Goal: Task Accomplishment & Management: Manage account settings

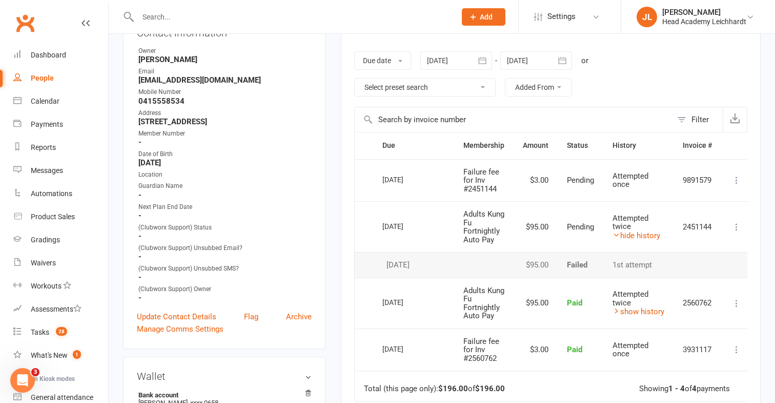
click at [406, 22] on input "text" at bounding box center [292, 17] width 314 height 14
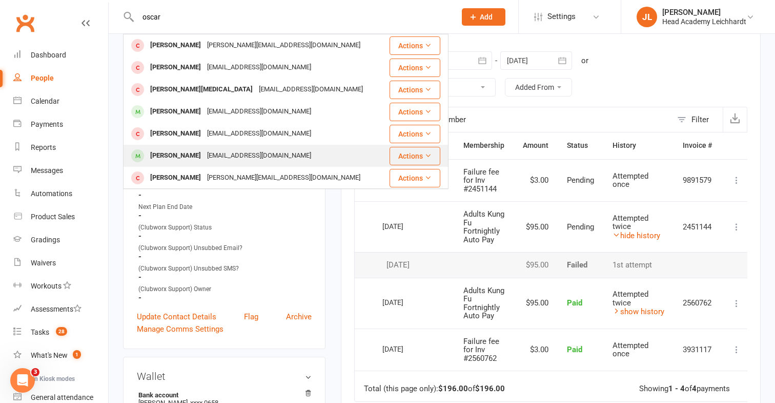
type input "oscar"
click at [280, 160] on div "[EMAIL_ADDRESS][DOMAIN_NAME]" at bounding box center [259, 155] width 110 height 15
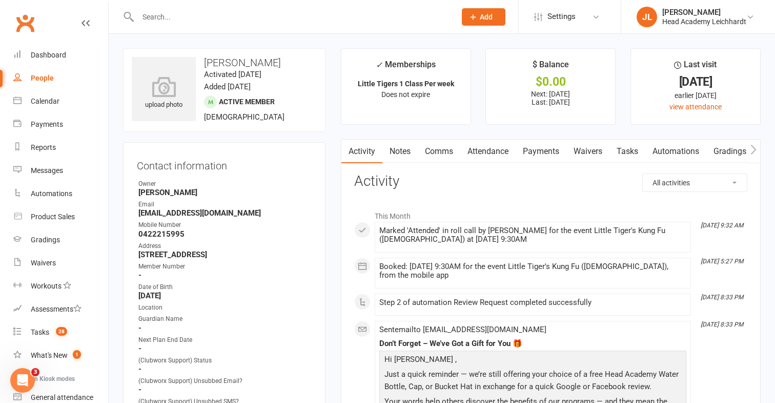
click at [539, 160] on link "Payments" at bounding box center [541, 151] width 51 height 24
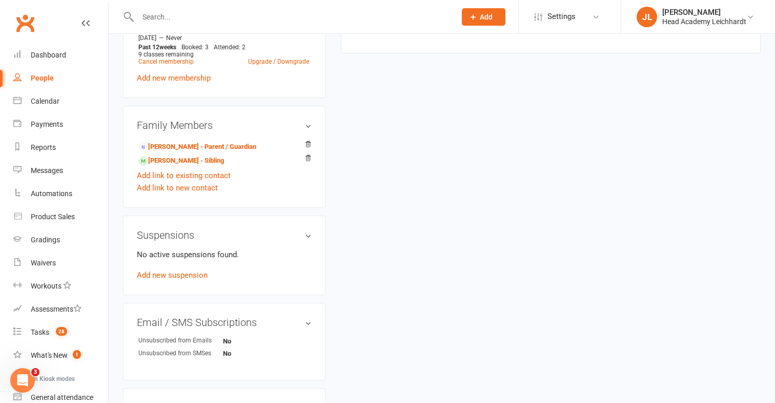
scroll to position [608, 0]
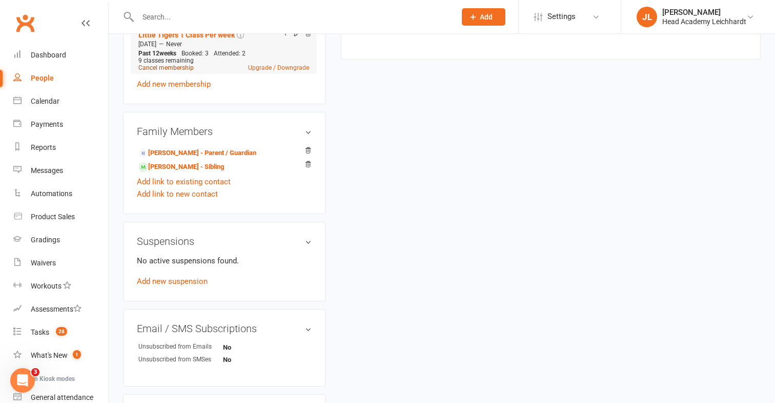
click at [188, 71] on link "Cancel membership" at bounding box center [165, 67] width 55 height 7
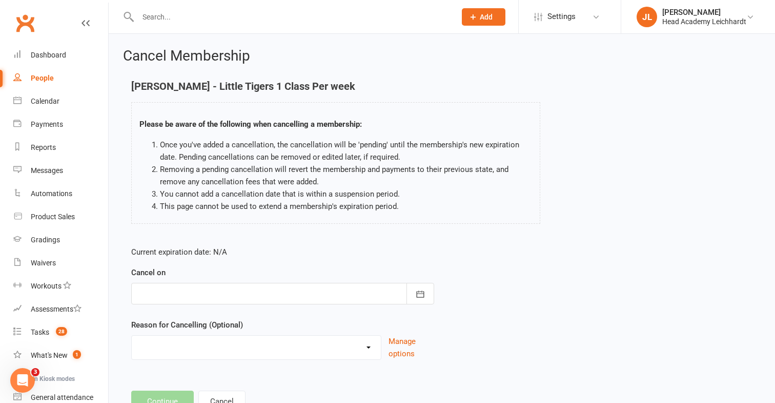
click at [264, 283] on div at bounding box center [282, 294] width 303 height 22
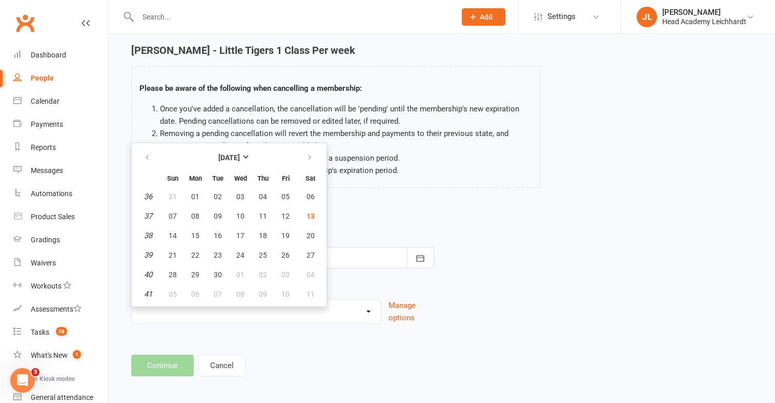
scroll to position [37, 0]
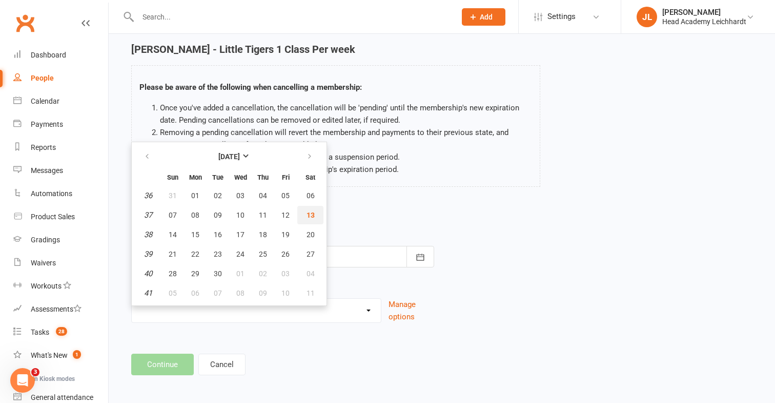
click at [312, 217] on span "13" at bounding box center [311, 215] width 8 height 8
type input "[DATE]"
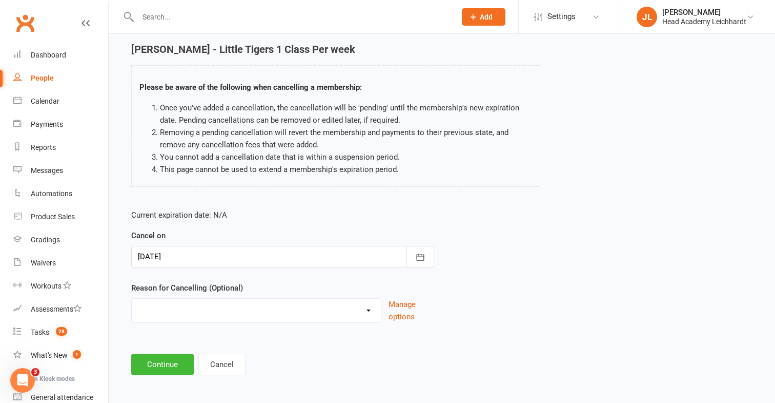
click at [239, 304] on select "Holiday Injury Membership downgrade Membership upgrade Other reason" at bounding box center [256, 308] width 249 height 21
select select "4"
click at [132, 298] on select "Holiday Injury Membership downgrade Membership upgrade Other reason" at bounding box center [256, 308] width 249 height 21
click at [210, 368] on input at bounding box center [282, 364] width 303 height 22
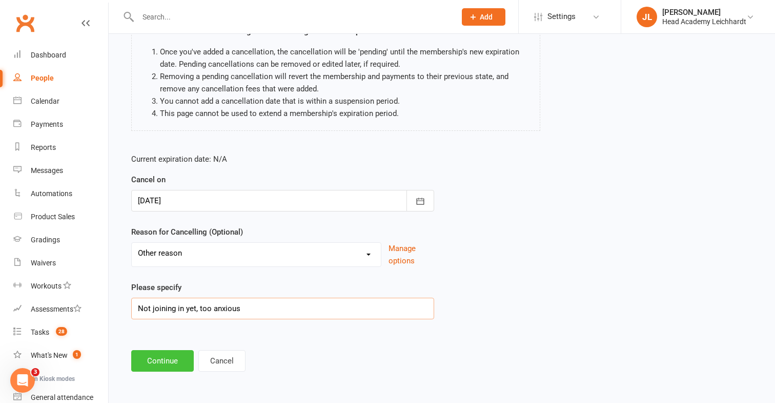
type input "Not joining in yet, too anxious"
click at [152, 356] on button "Continue" at bounding box center [162, 361] width 63 height 22
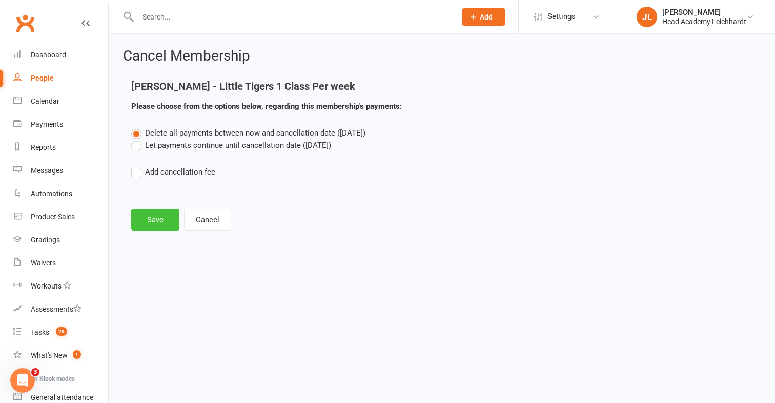
click at [160, 222] on button "Save" at bounding box center [155, 220] width 48 height 22
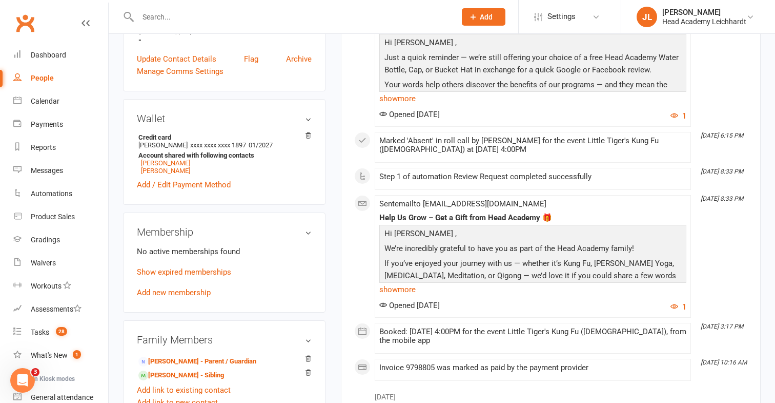
scroll to position [433, 0]
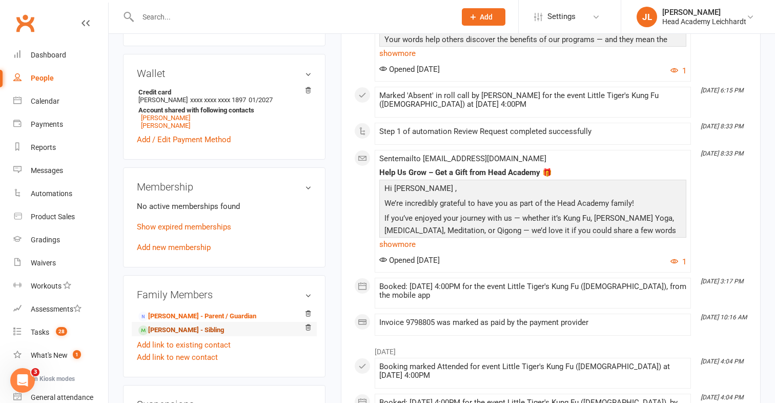
click at [199, 335] on link "[PERSON_NAME] - Sibling" at bounding box center [181, 330] width 86 height 11
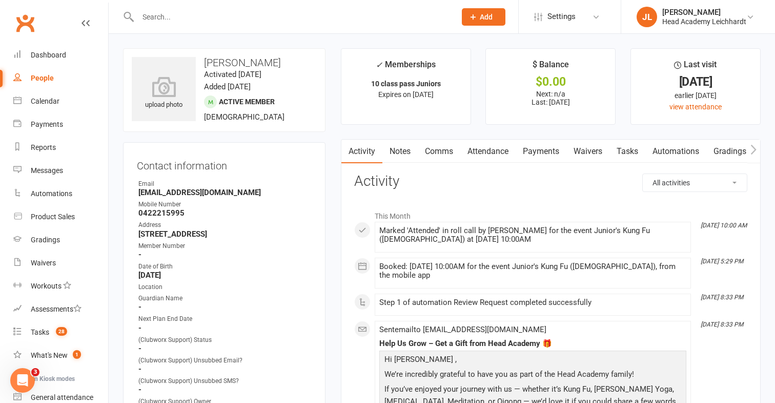
click at [525, 150] on link "Payments" at bounding box center [541, 151] width 51 height 24
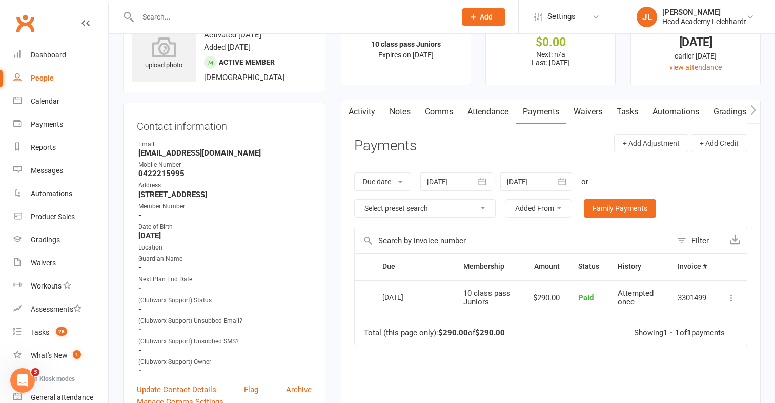
scroll to position [42, 0]
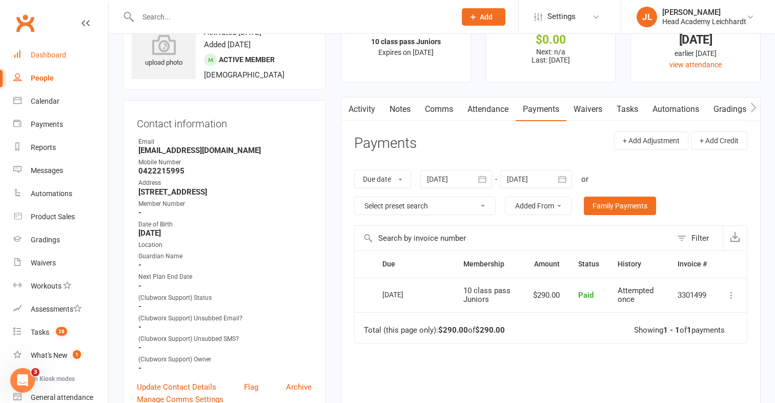
click at [93, 56] on link "Dashboard" at bounding box center [60, 55] width 95 height 23
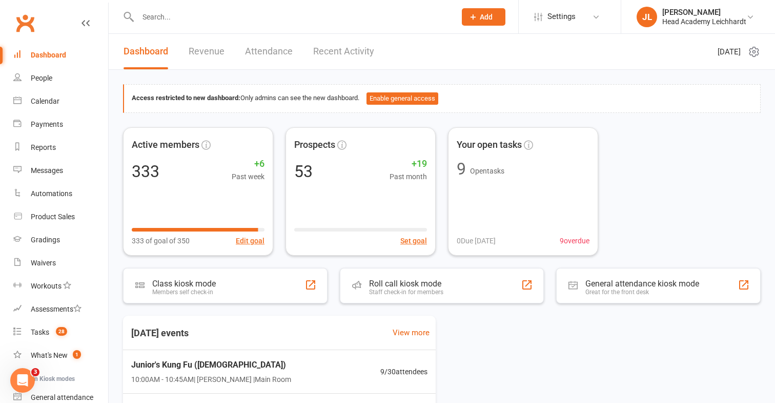
click at [255, 16] on input "text" at bounding box center [292, 17] width 314 height 14
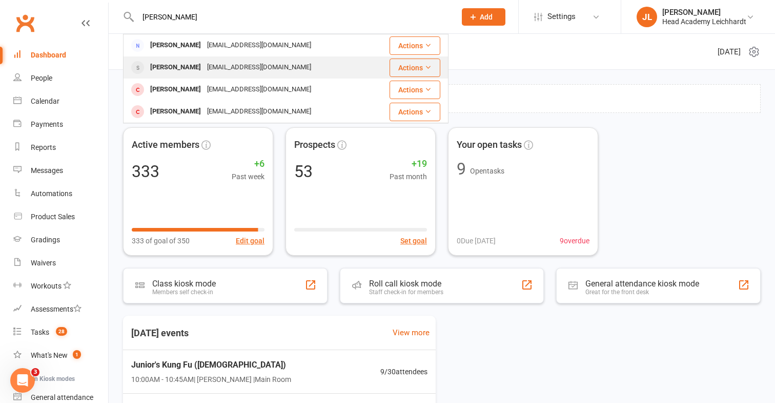
type input "[PERSON_NAME]"
click at [239, 61] on div "[EMAIL_ADDRESS][DOMAIN_NAME]" at bounding box center [259, 67] width 110 height 15
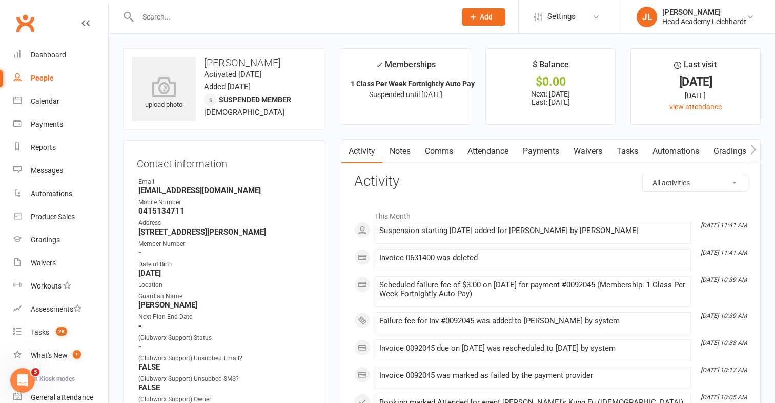
click at [534, 155] on link "Payments" at bounding box center [541, 151] width 51 height 24
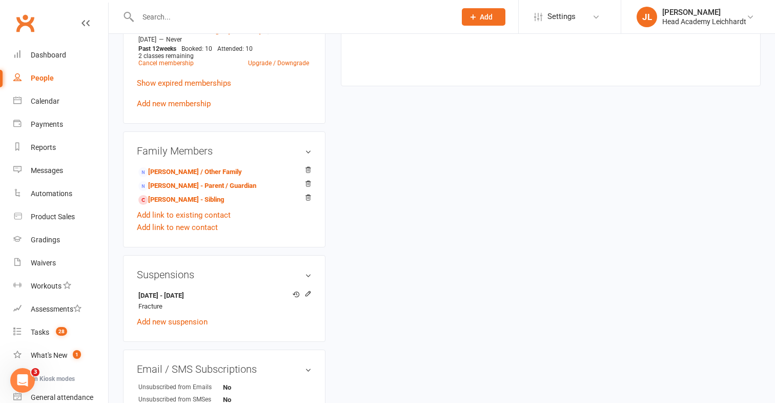
scroll to position [566, 0]
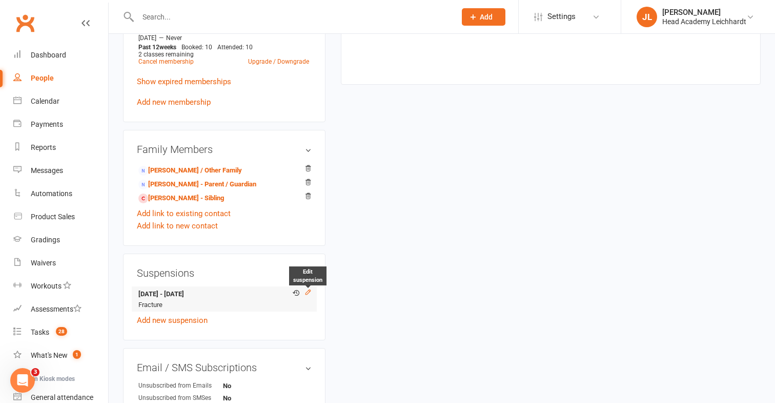
click at [308, 288] on icon at bounding box center [308, 291] width 7 height 7
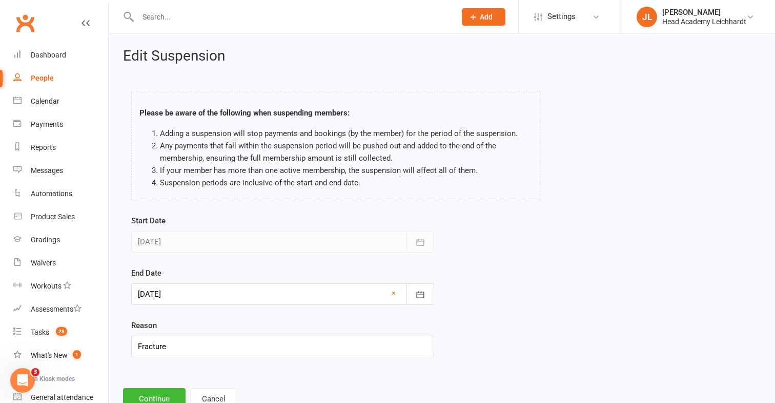
click at [300, 249] on div at bounding box center [282, 242] width 303 height 22
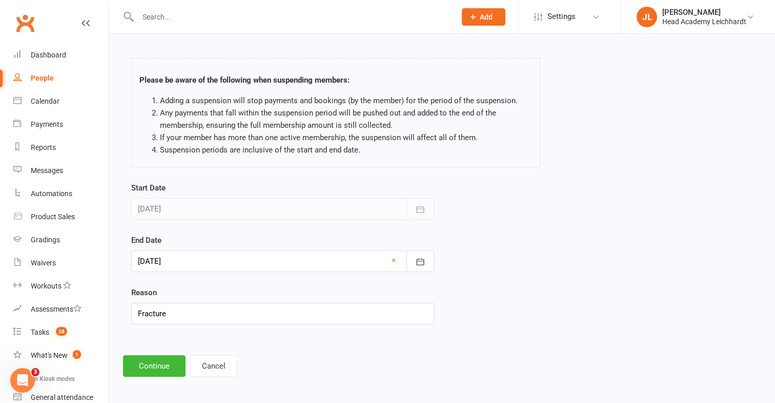
scroll to position [33, 0]
click at [226, 365] on button "Cancel" at bounding box center [213, 365] width 47 height 22
